Goal: Find specific page/section

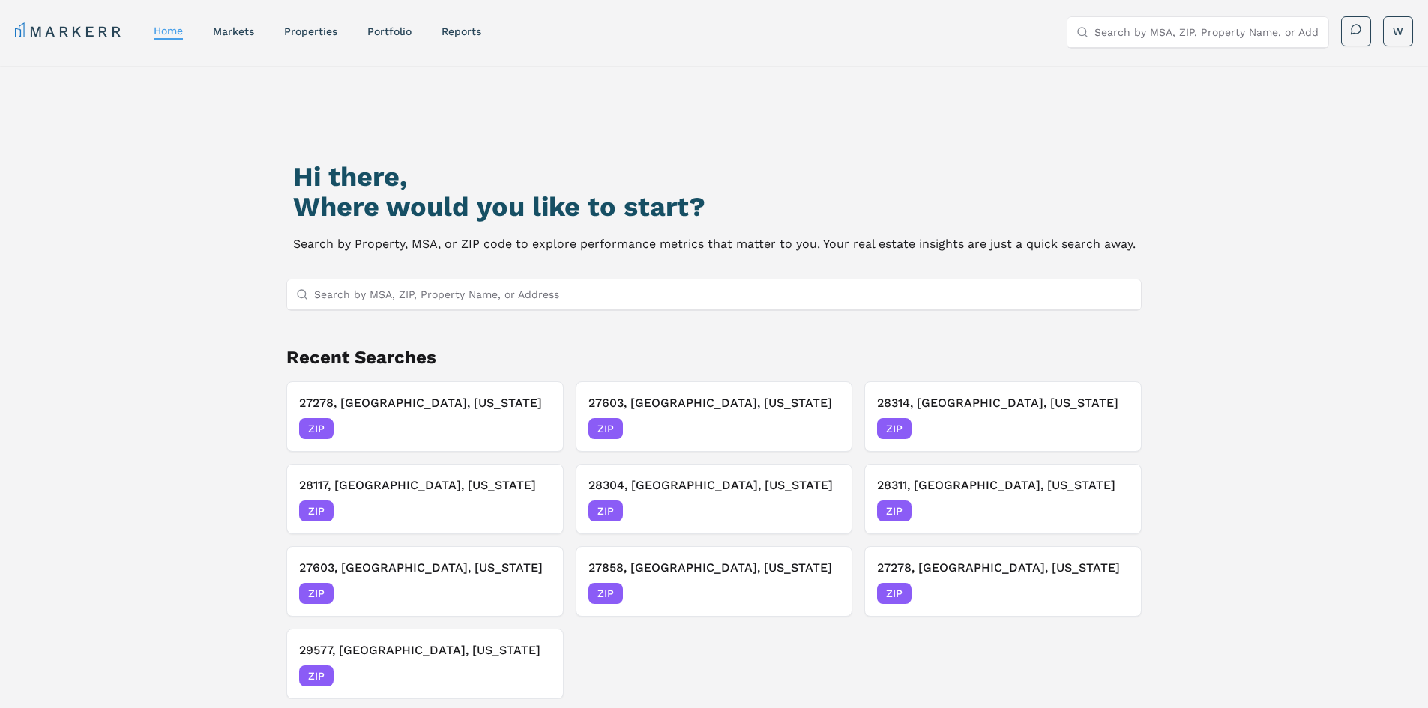
click at [458, 299] on input "Search by MSA, ZIP, Property Name, or Address" at bounding box center [723, 295] width 819 height 30
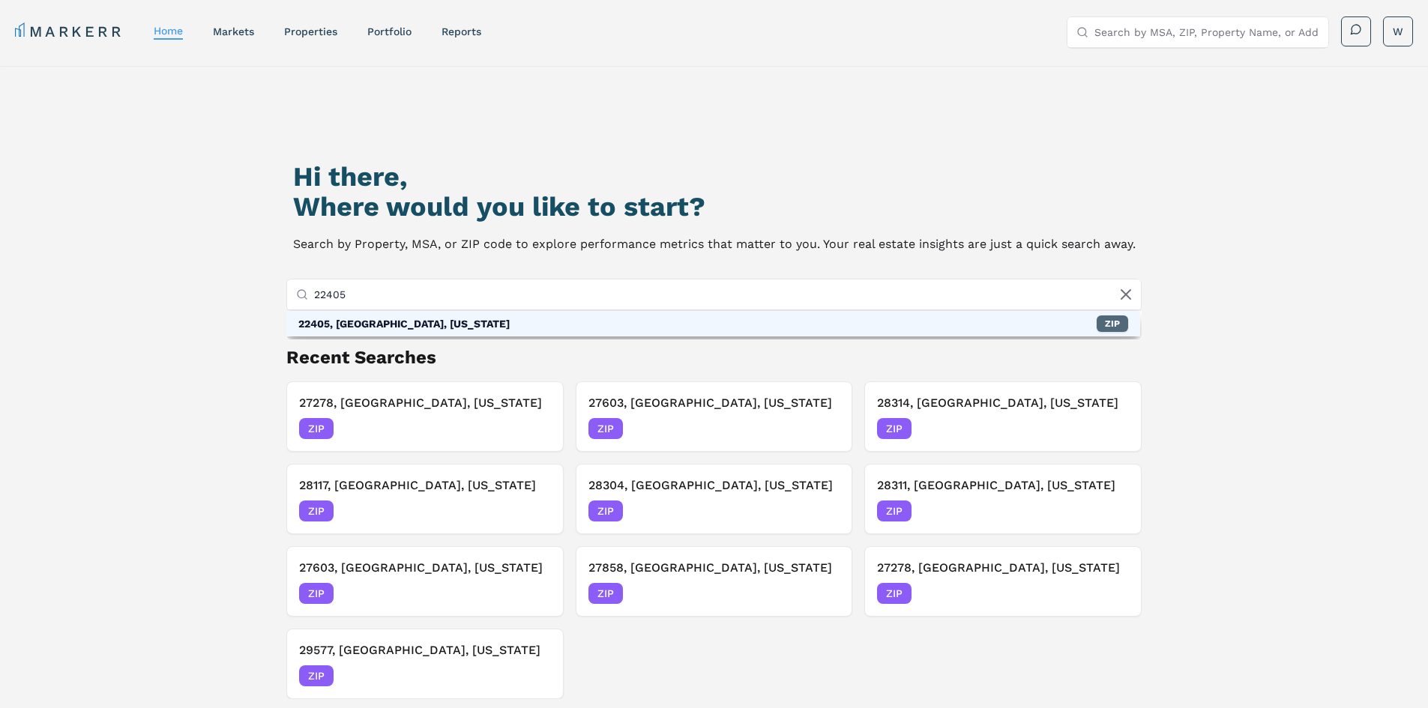
type input "22405"
click at [1100, 321] on div "ZIP" at bounding box center [1112, 324] width 31 height 16
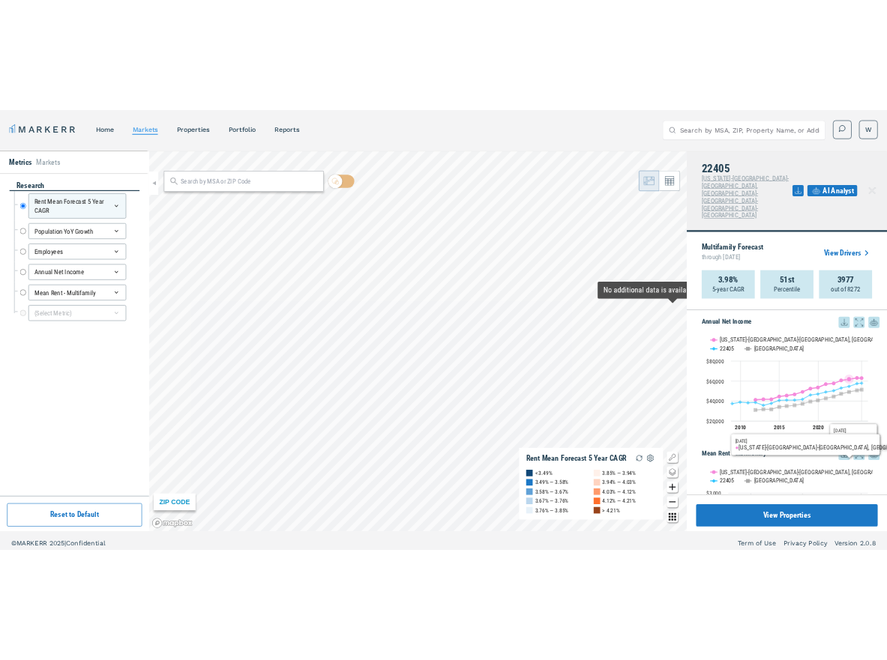
scroll to position [925, 0]
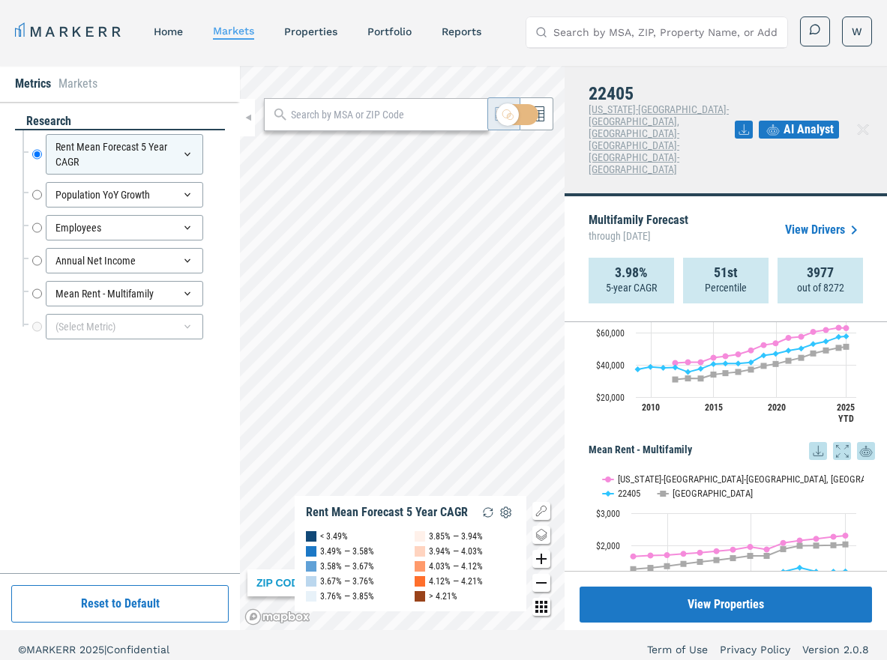
click at [395, 64] on header "MARKERR home markets properties Portfolio reports Search by MSA, ZIP, Property …" at bounding box center [443, 33] width 887 height 66
